Goal: Use online tool/utility: Use online tool/utility

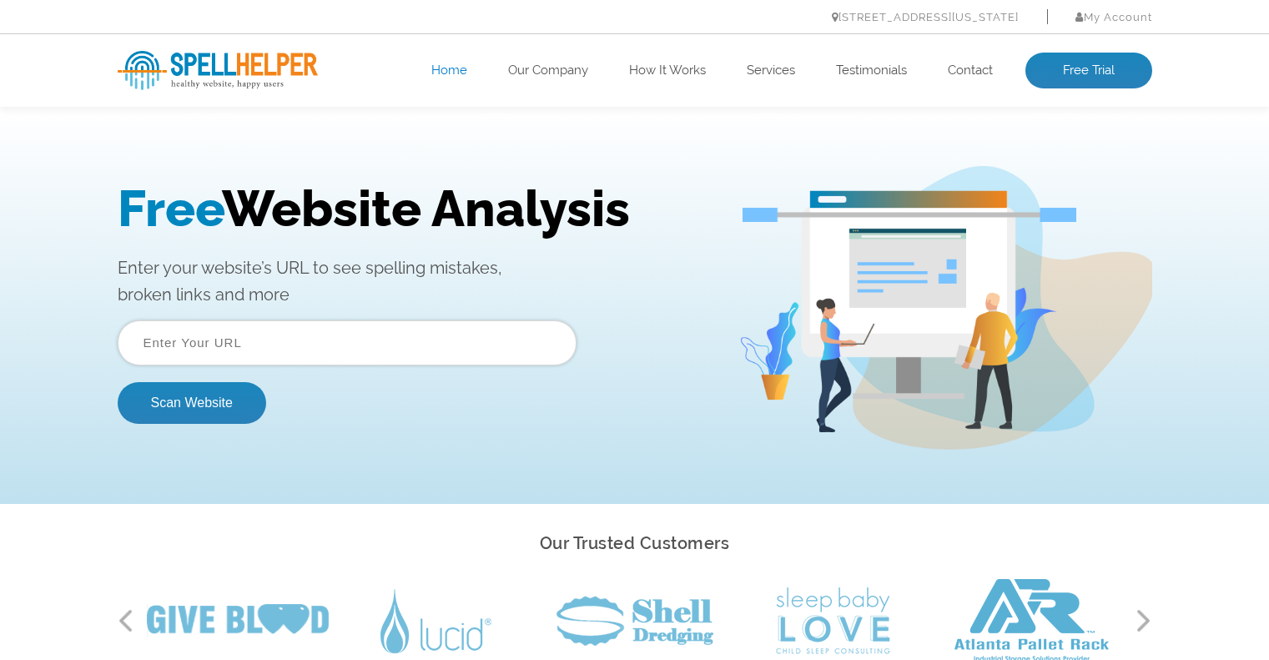
click at [373, 336] on input "text" at bounding box center [347, 342] width 459 height 45
type input "printingx.co.uk"
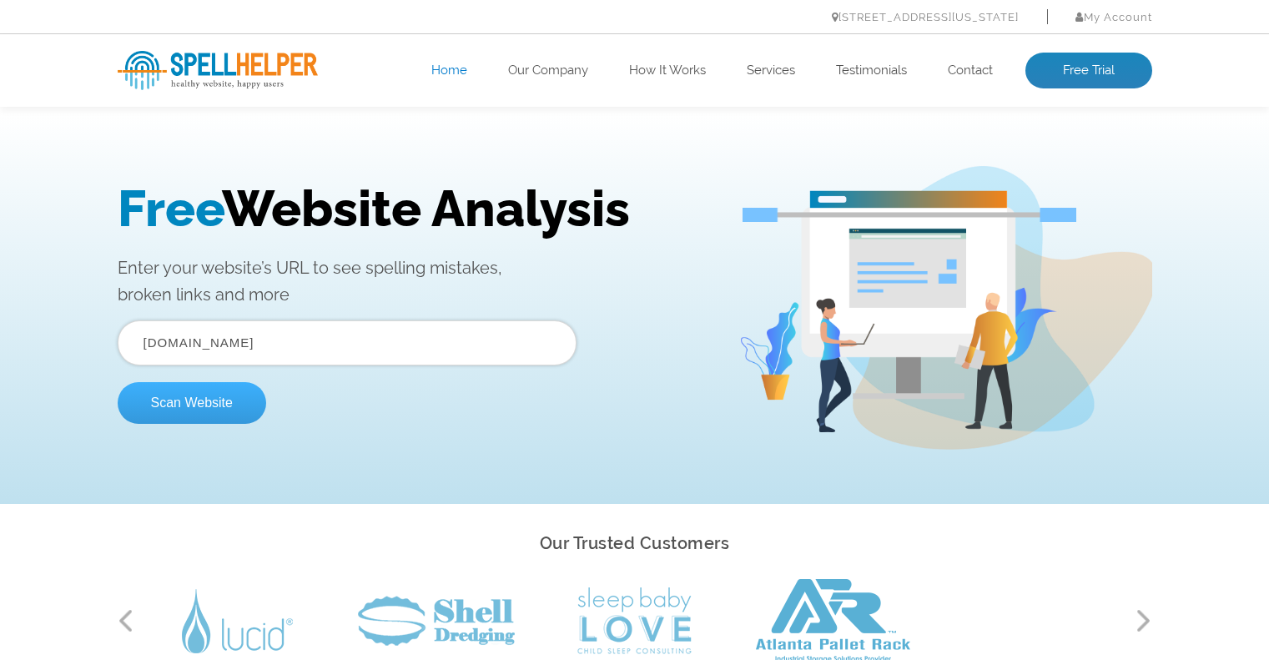
click at [200, 399] on button "Scan Website" at bounding box center [192, 403] width 148 height 42
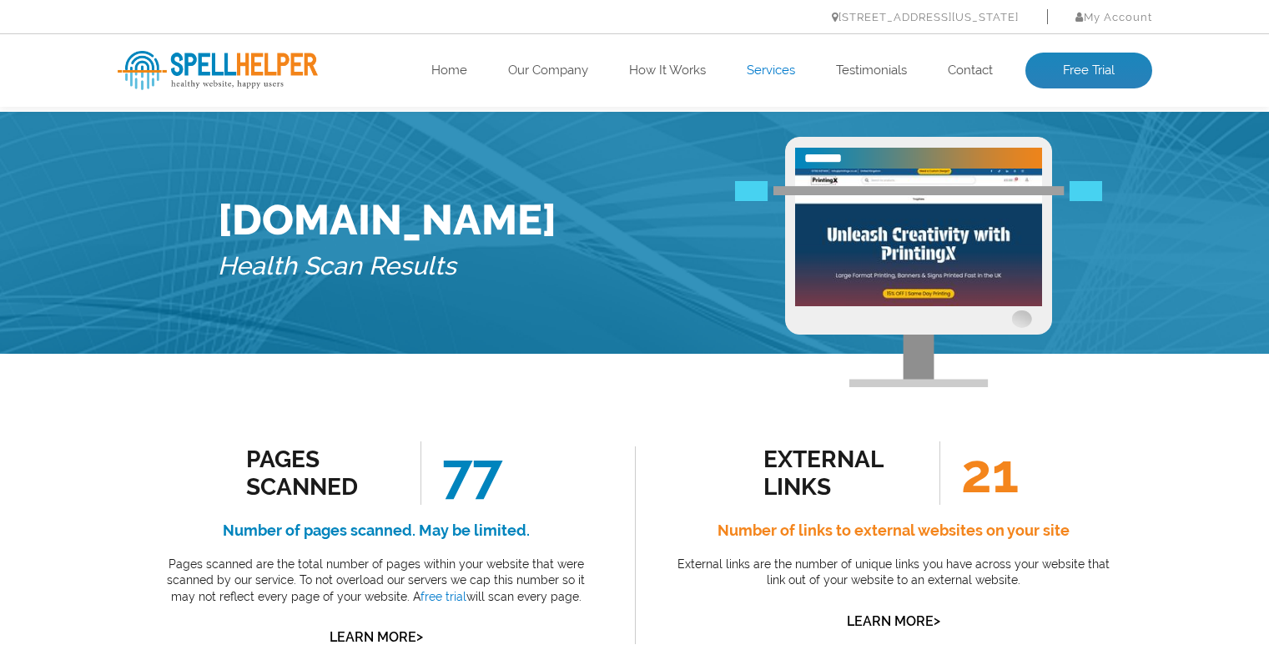
click at [773, 68] on link "Services" at bounding box center [771, 71] width 48 height 17
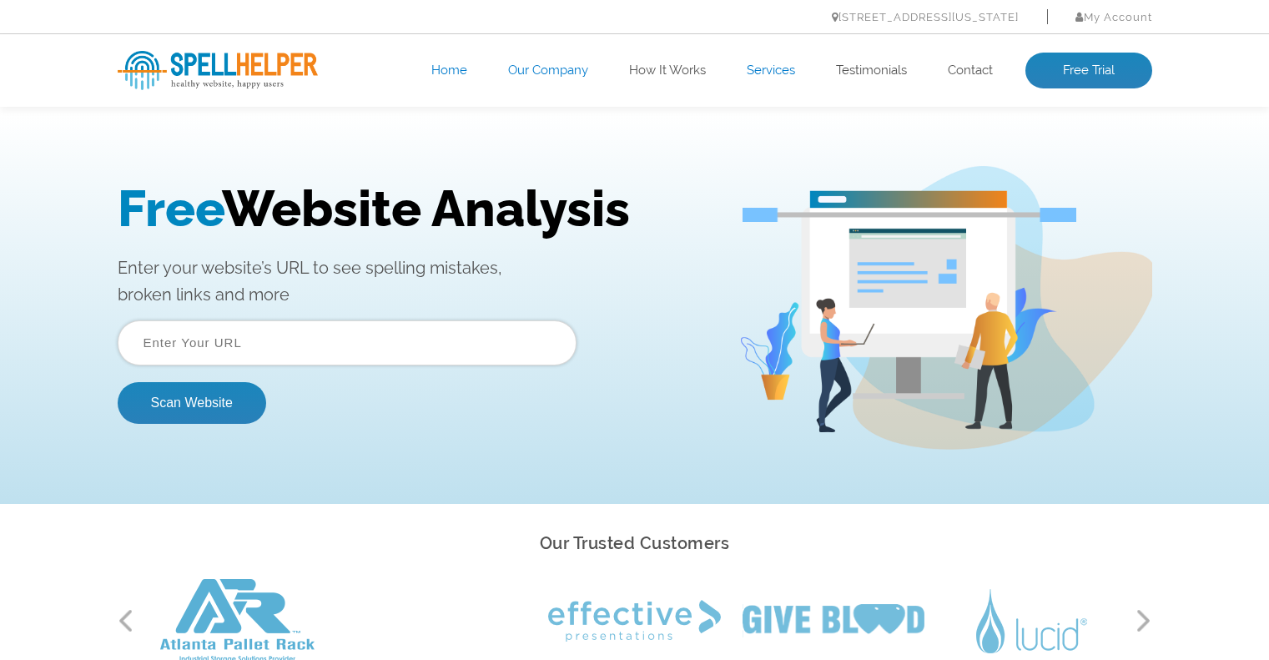
click at [549, 63] on link "Our Company" at bounding box center [548, 71] width 80 height 17
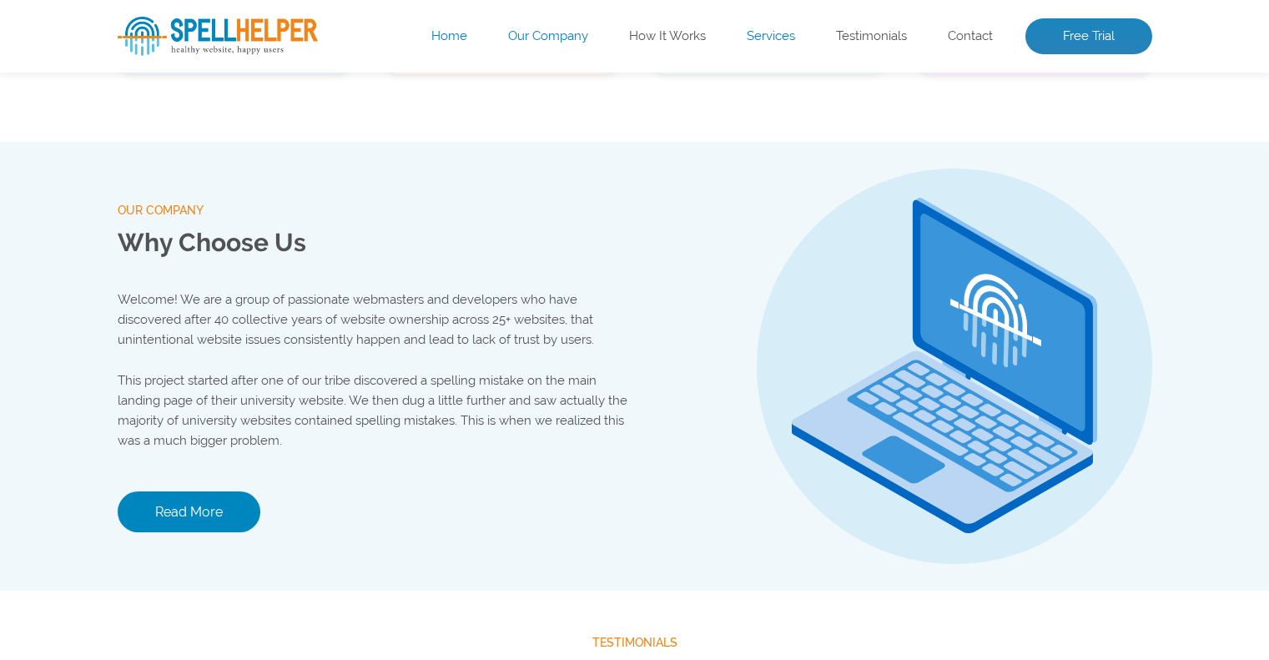
scroll to position [1750, 0]
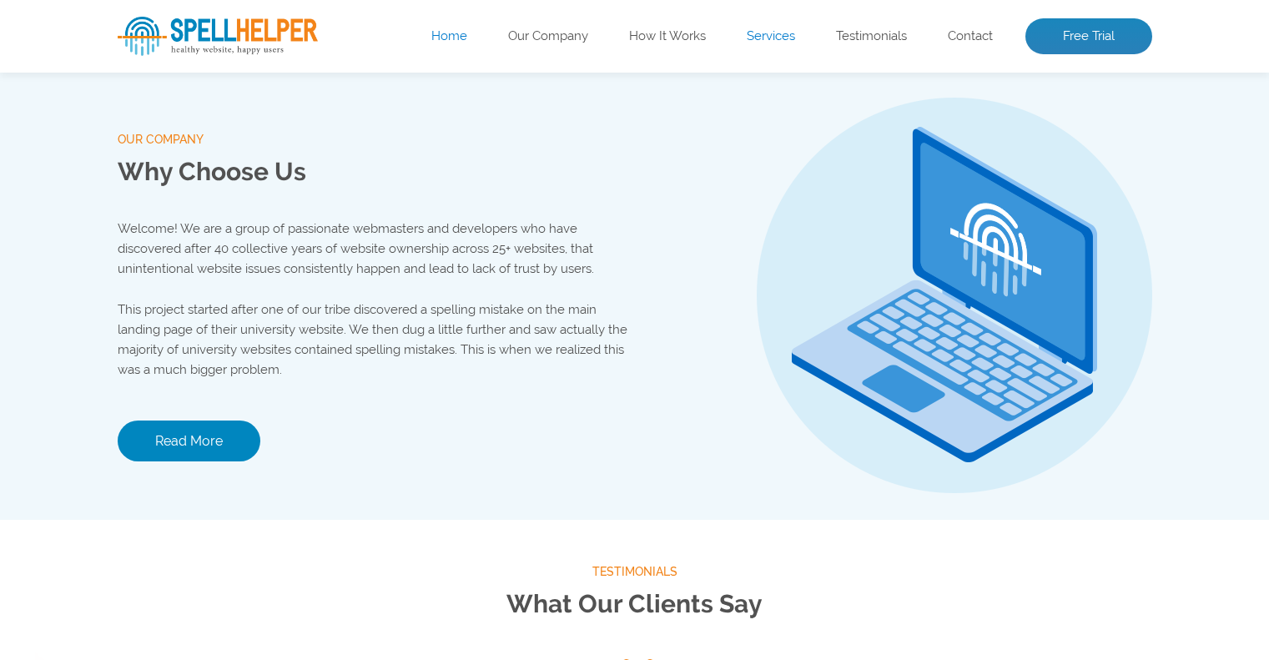
click at [448, 34] on link "Home" at bounding box center [449, 36] width 36 height 17
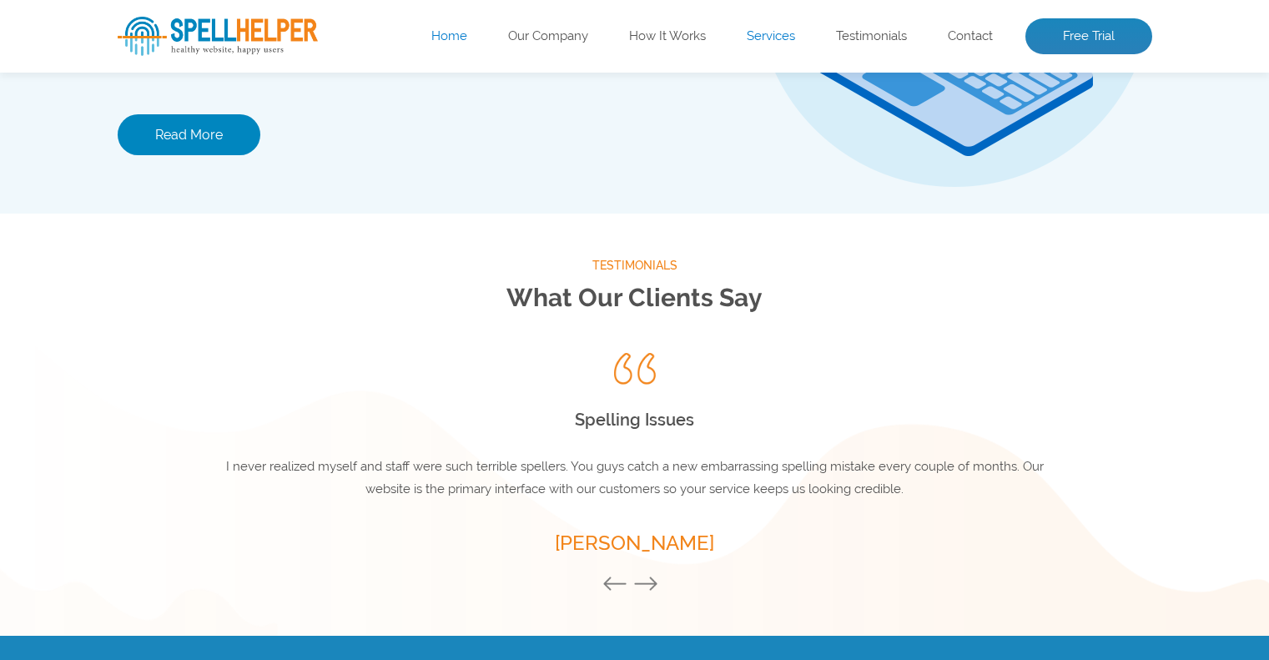
scroll to position [2346, 0]
